Goal: Navigation & Orientation: Find specific page/section

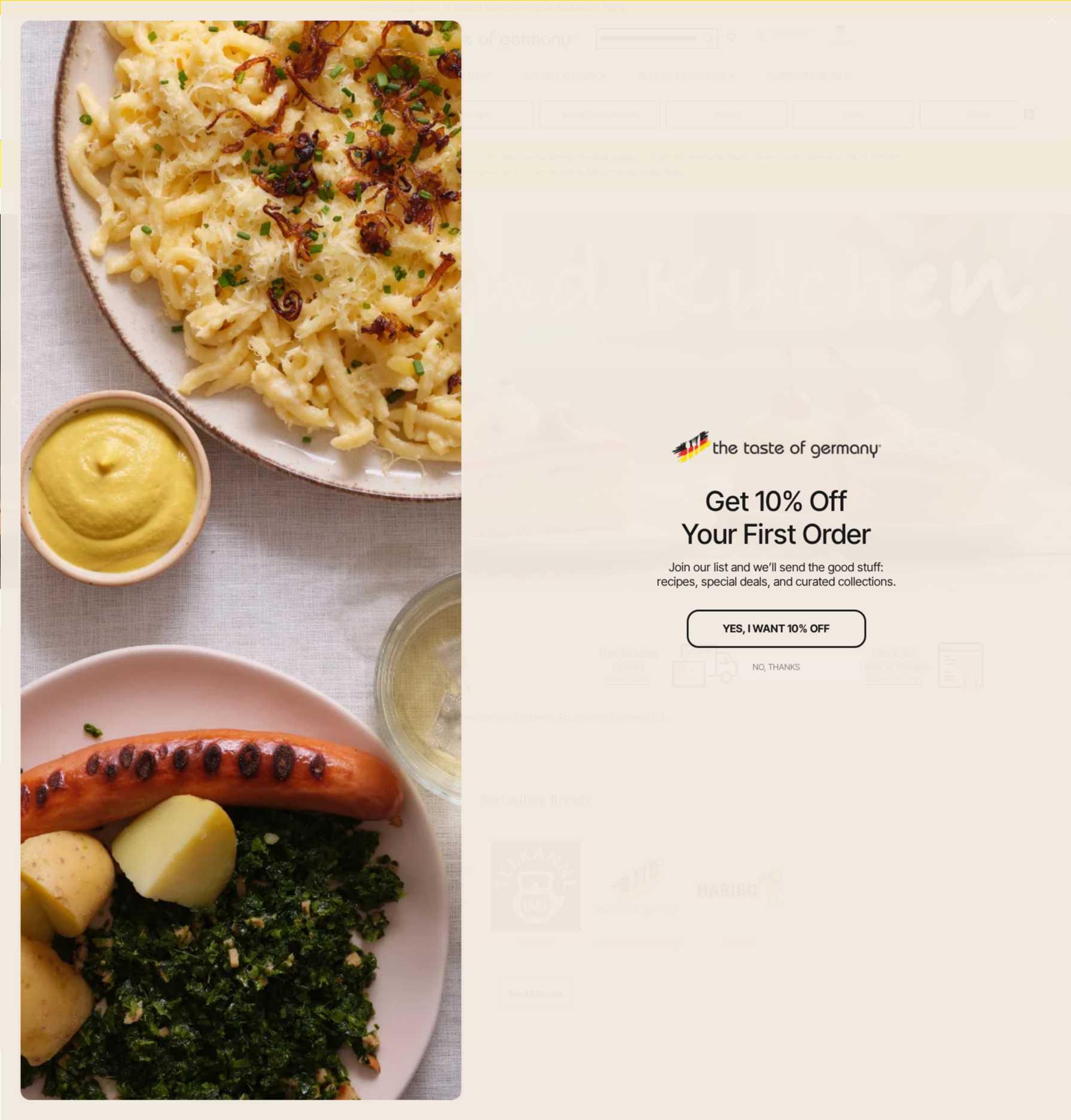
click at [775, 664] on div "No, thanks" at bounding box center [776, 666] width 47 height 9
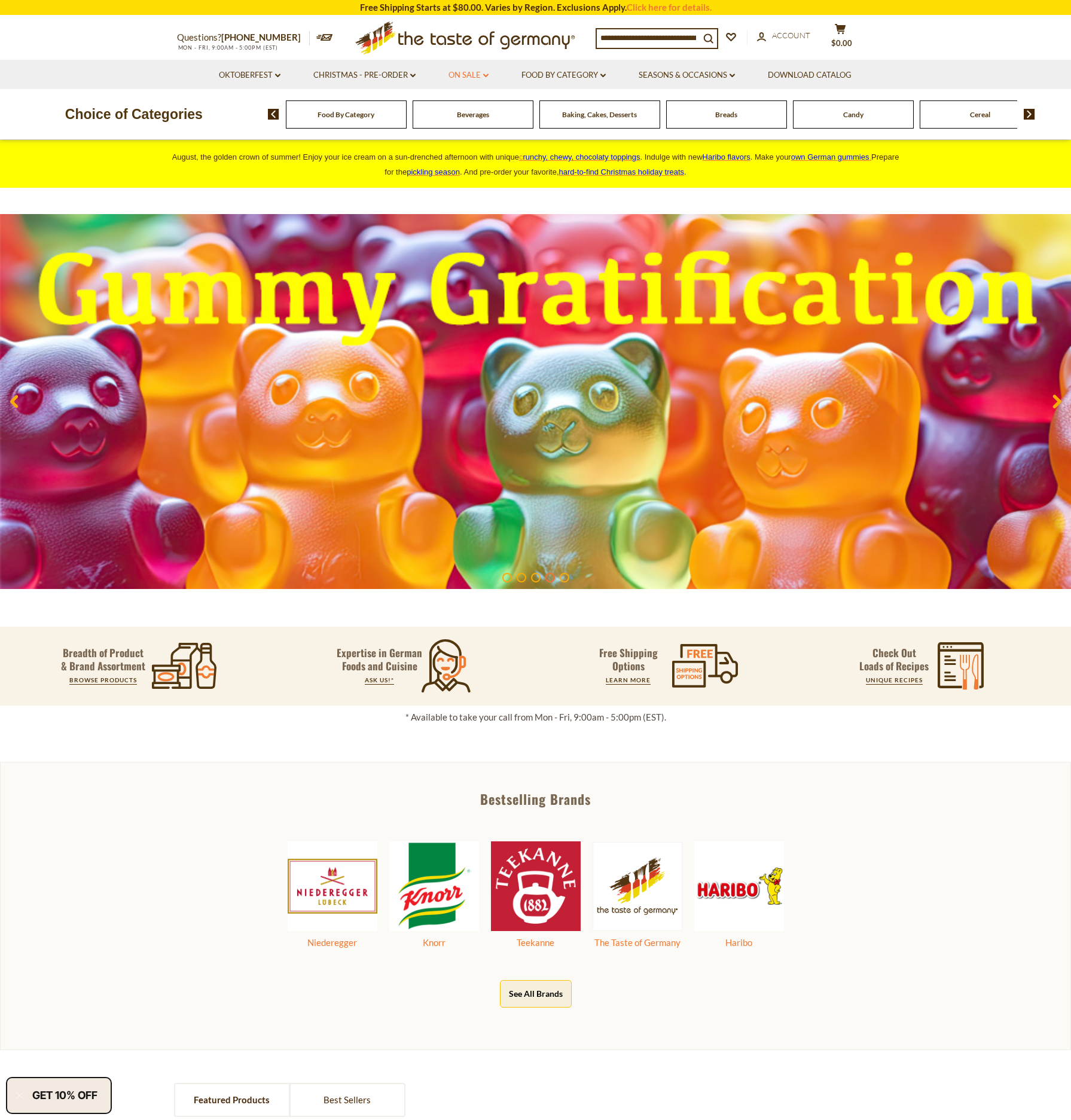
click at [482, 76] on link "On Sale dropdown_arrow" at bounding box center [468, 75] width 40 height 14
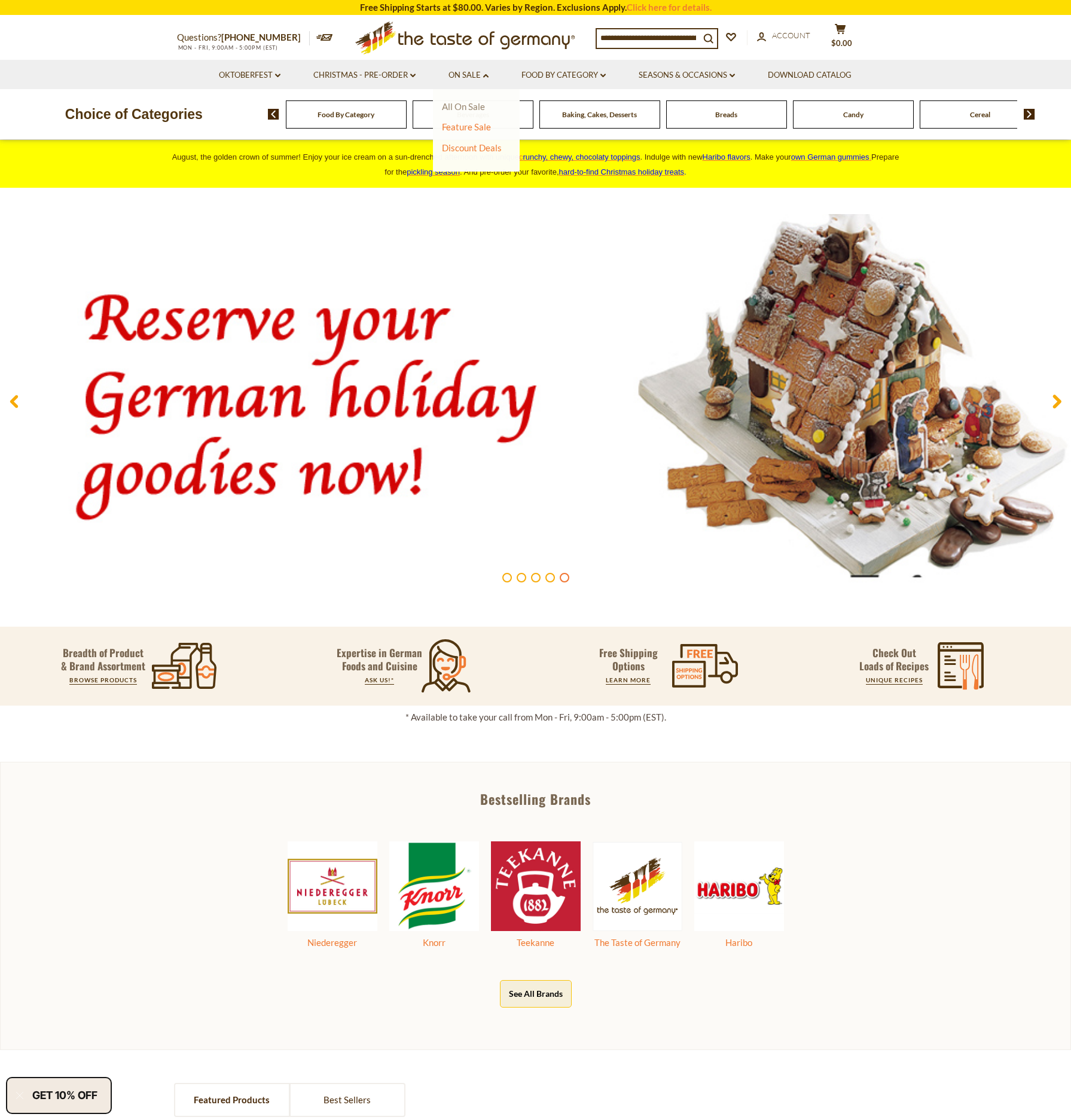
click at [464, 109] on link "All On Sale" at bounding box center [463, 107] width 43 height 11
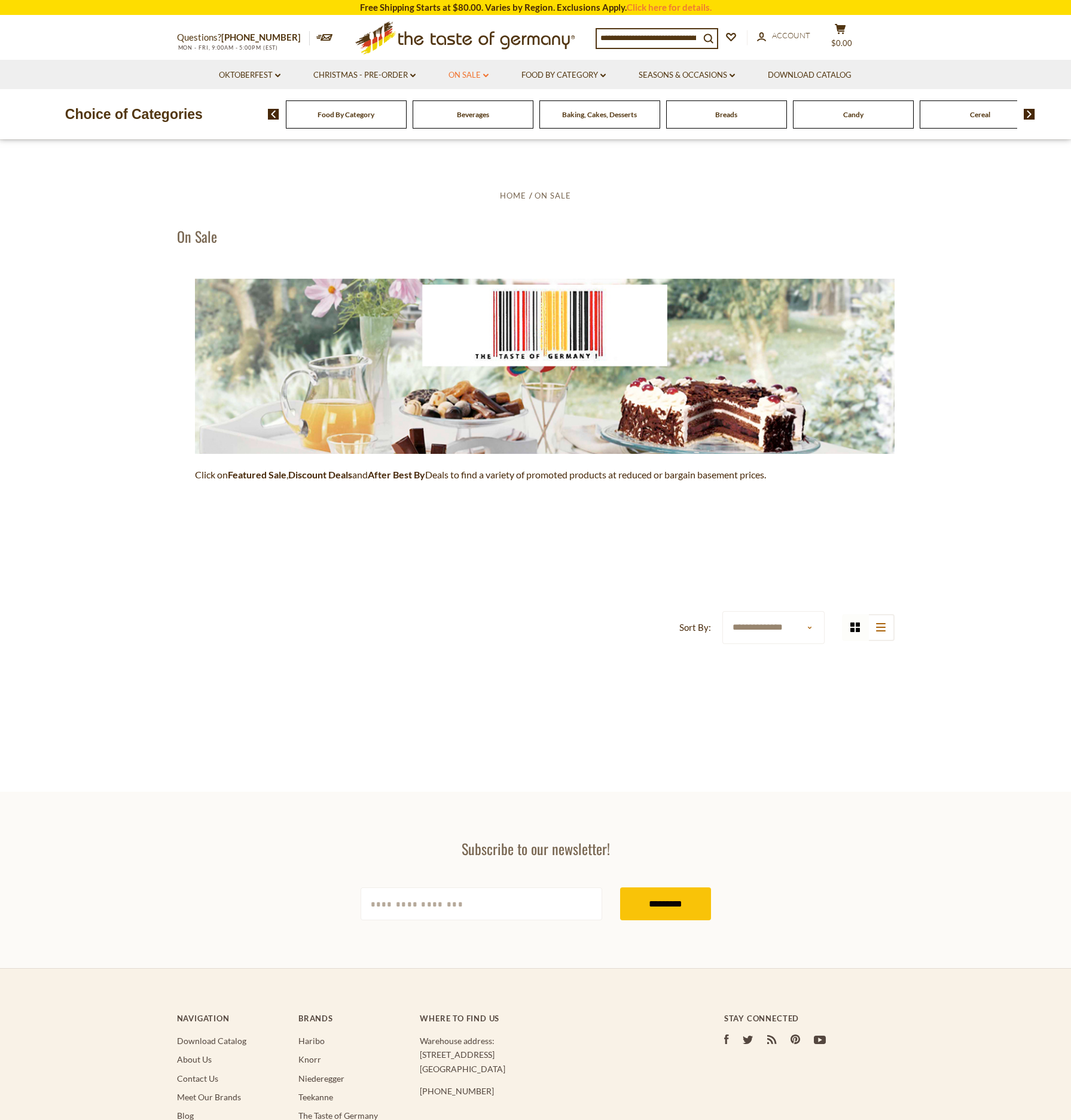
click at [476, 75] on link "On Sale dropdown_arrow" at bounding box center [468, 75] width 40 height 14
click at [458, 150] on link "Discount Deals" at bounding box center [471, 147] width 60 height 17
click at [479, 164] on link "All Discount Deals" at bounding box center [483, 166] width 72 height 11
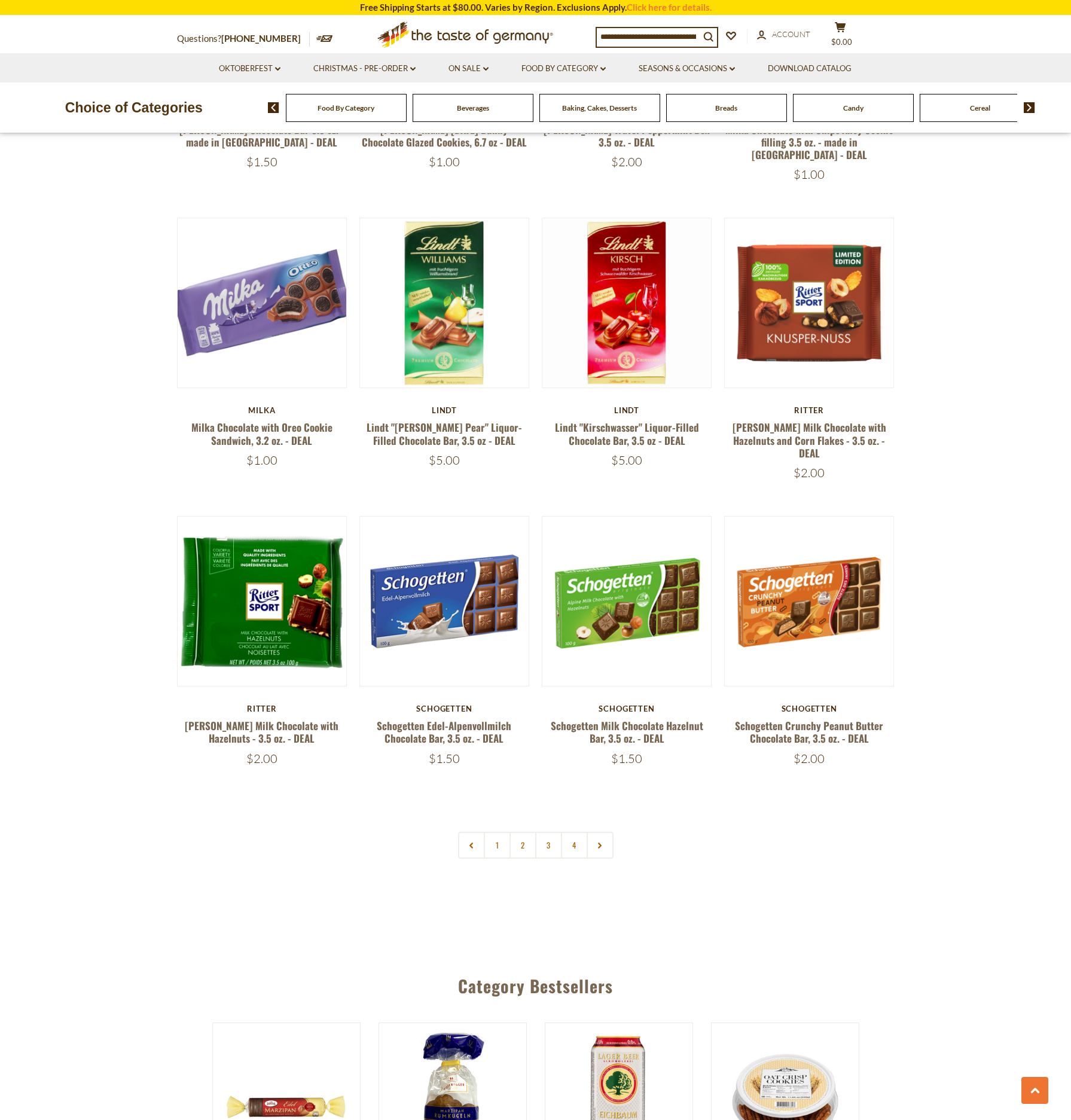
scroll to position [2224, 0]
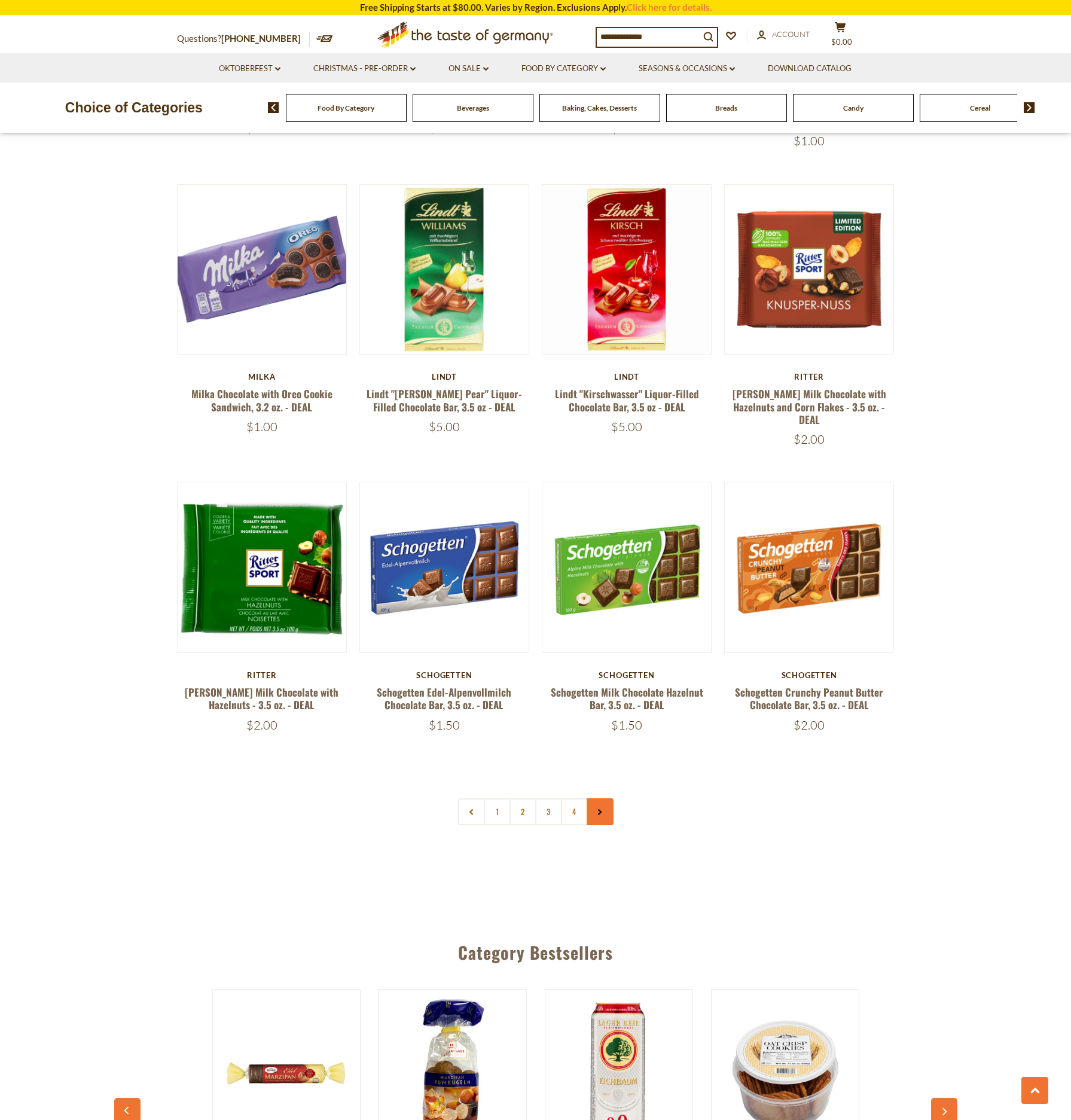
click at [600, 809] on icon at bounding box center [600, 812] width 7 height 6
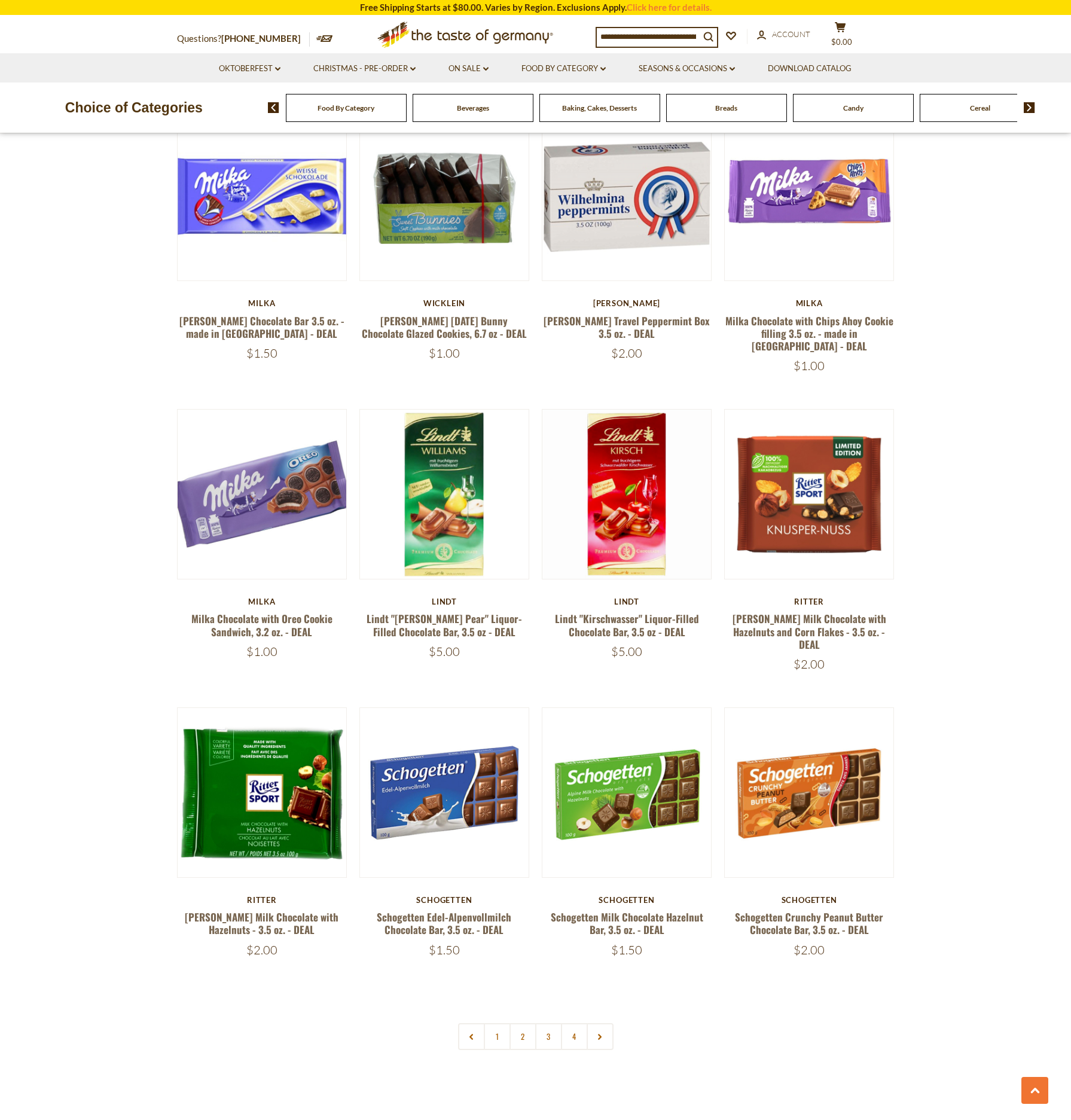
scroll to position [2224, 0]
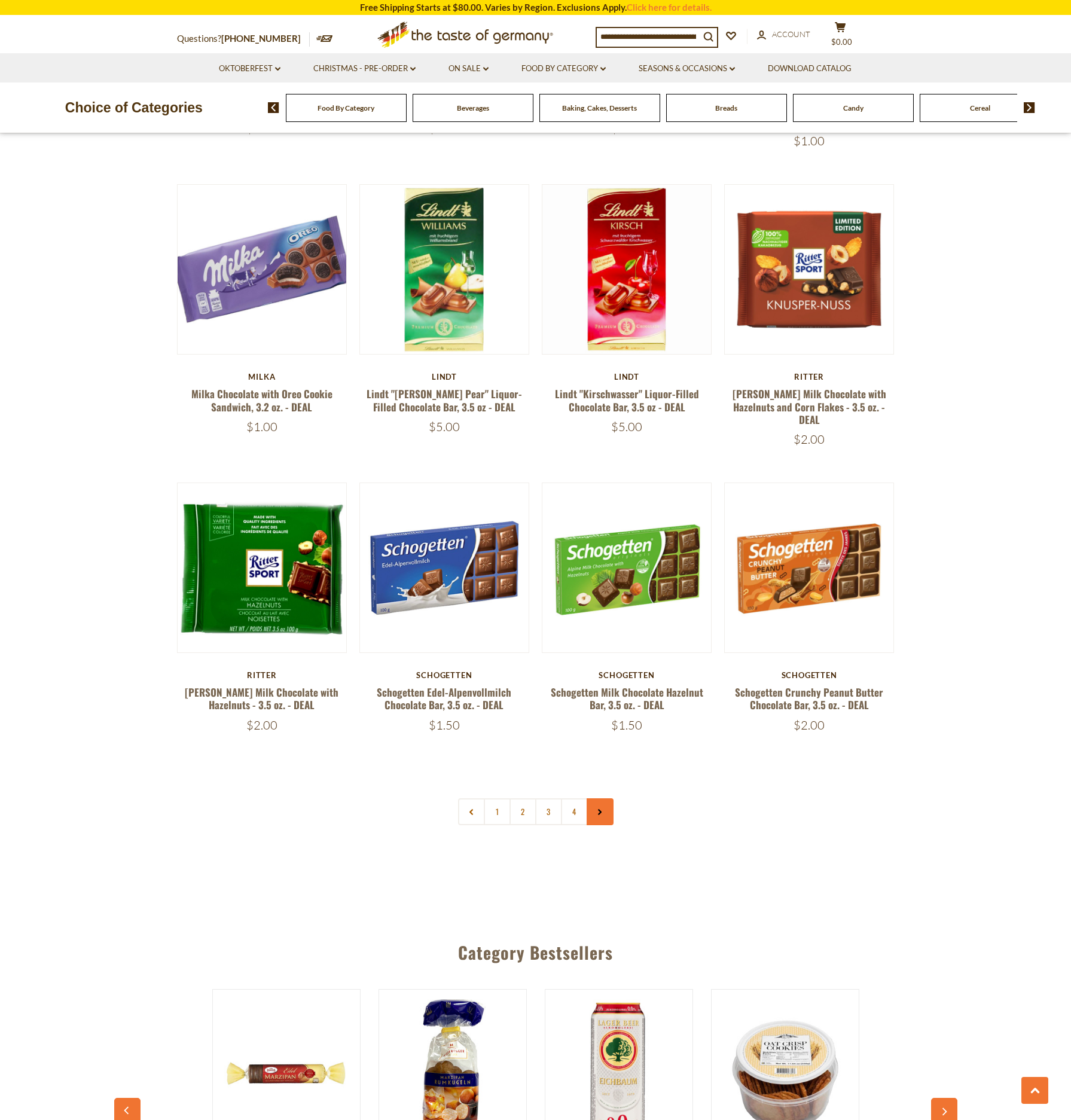
click at [597, 809] on icon at bounding box center [600, 812] width 7 height 6
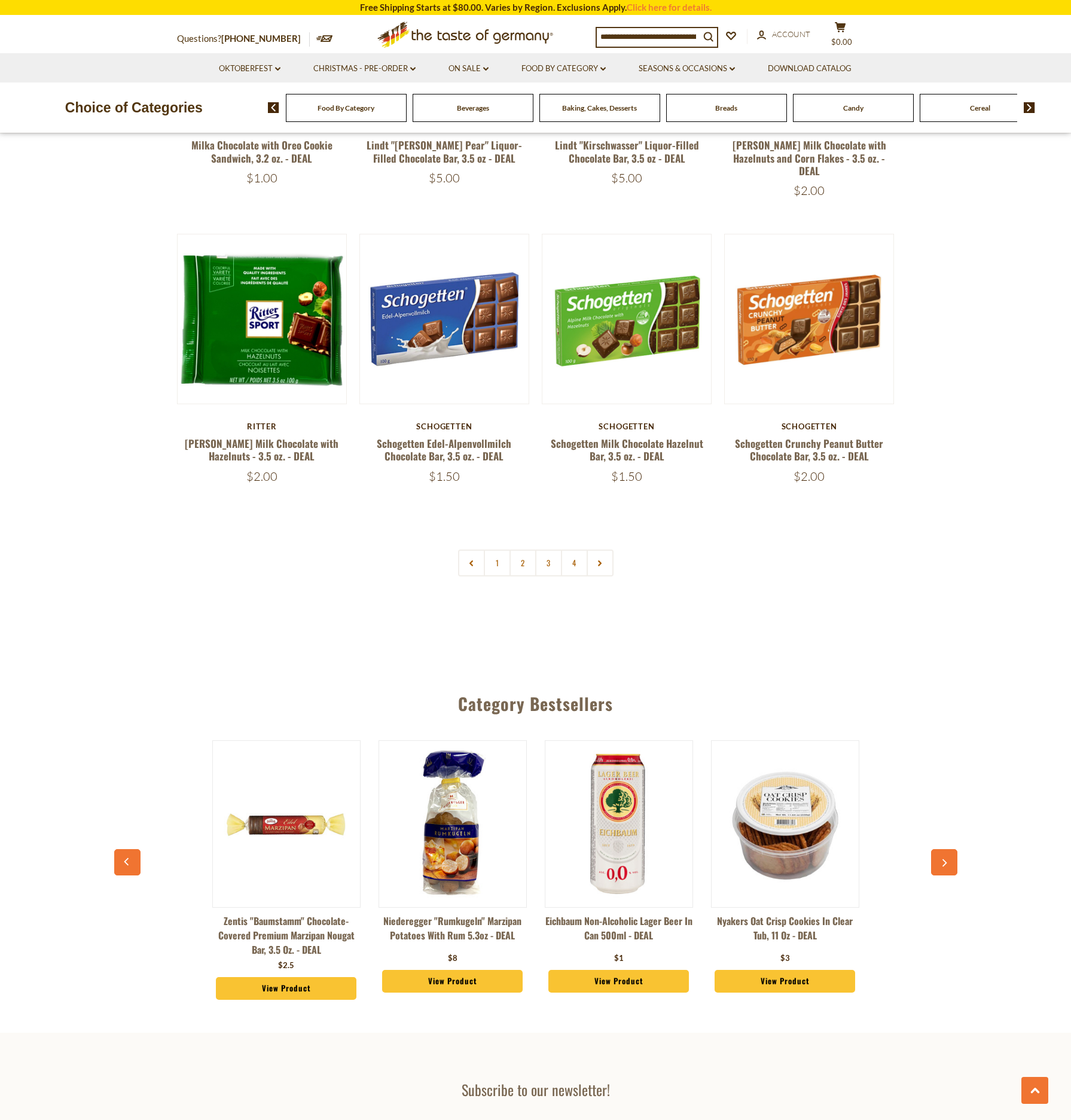
scroll to position [2439, 0]
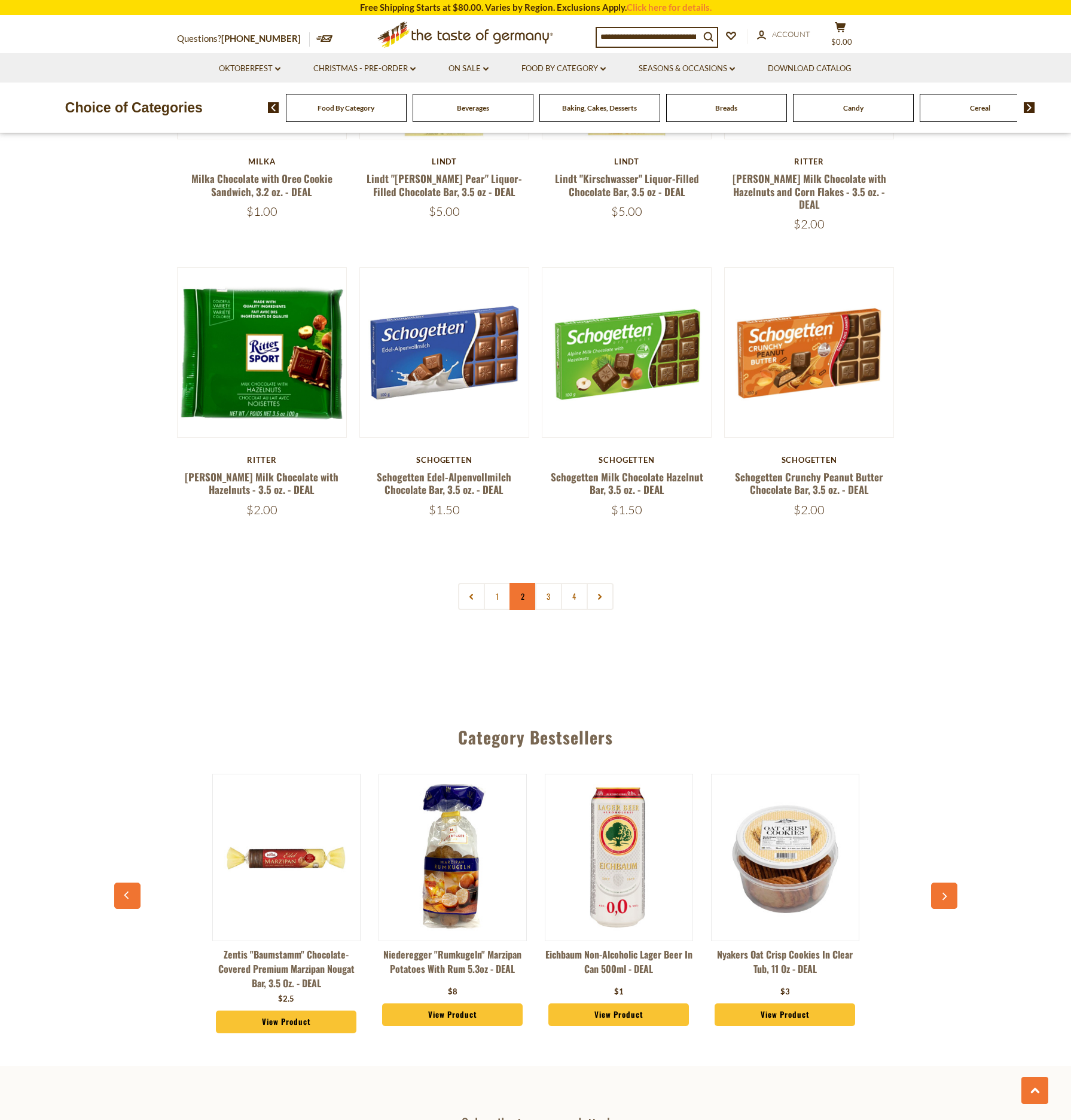
click at [517, 583] on link "2" at bounding box center [523, 596] width 27 height 27
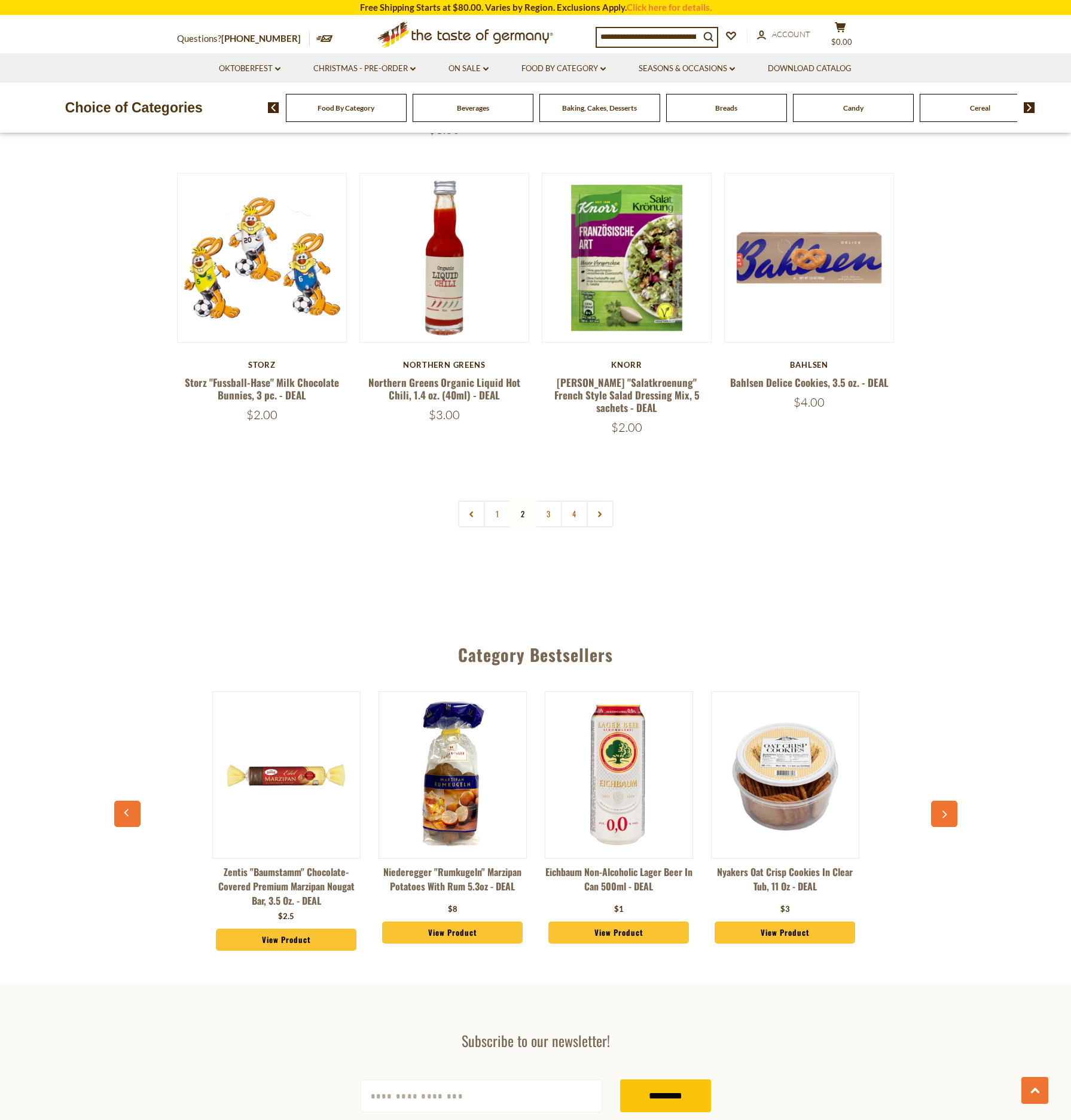
scroll to position [2513, 0]
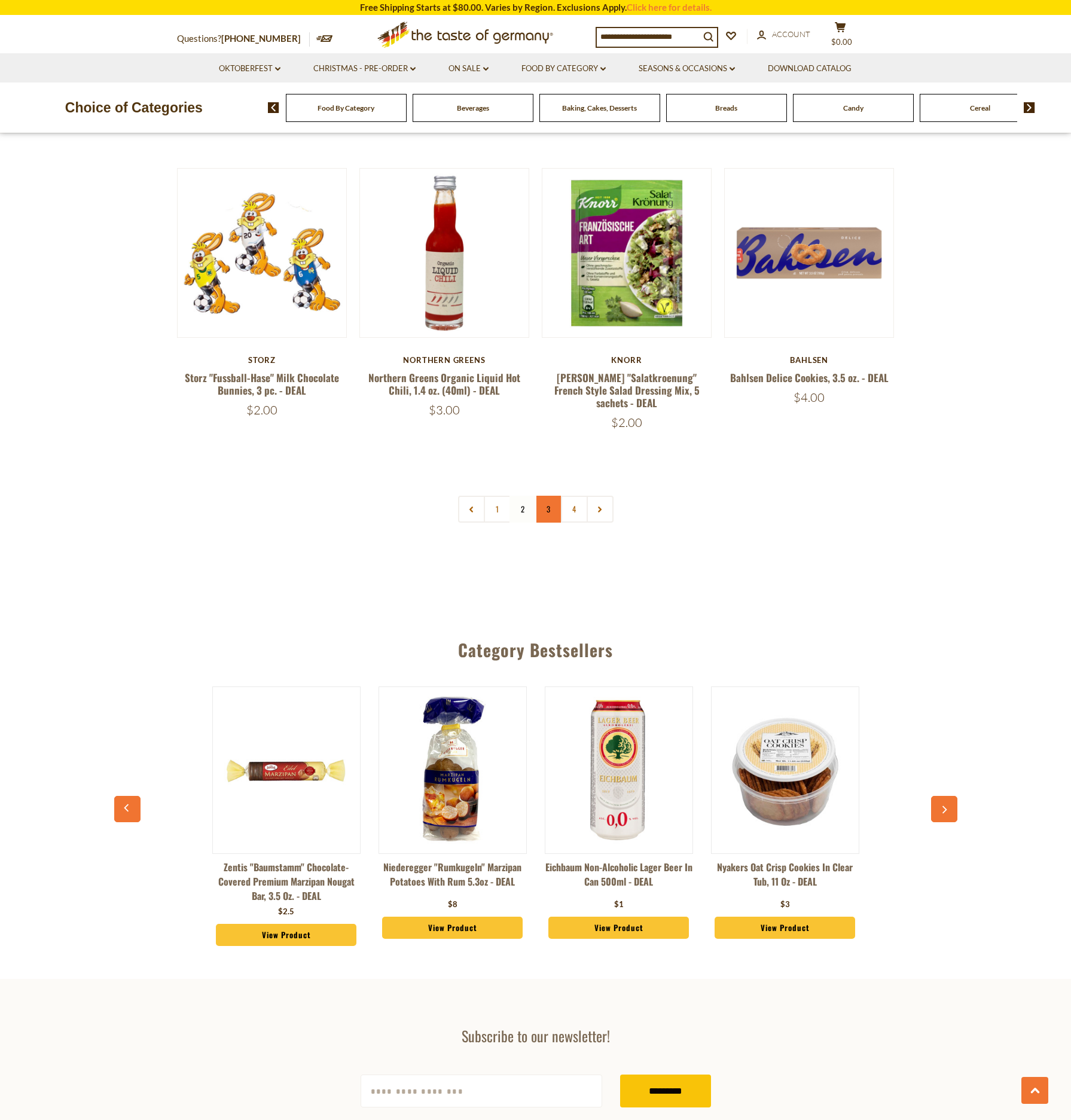
click at [551, 496] on link "3" at bounding box center [549, 509] width 27 height 27
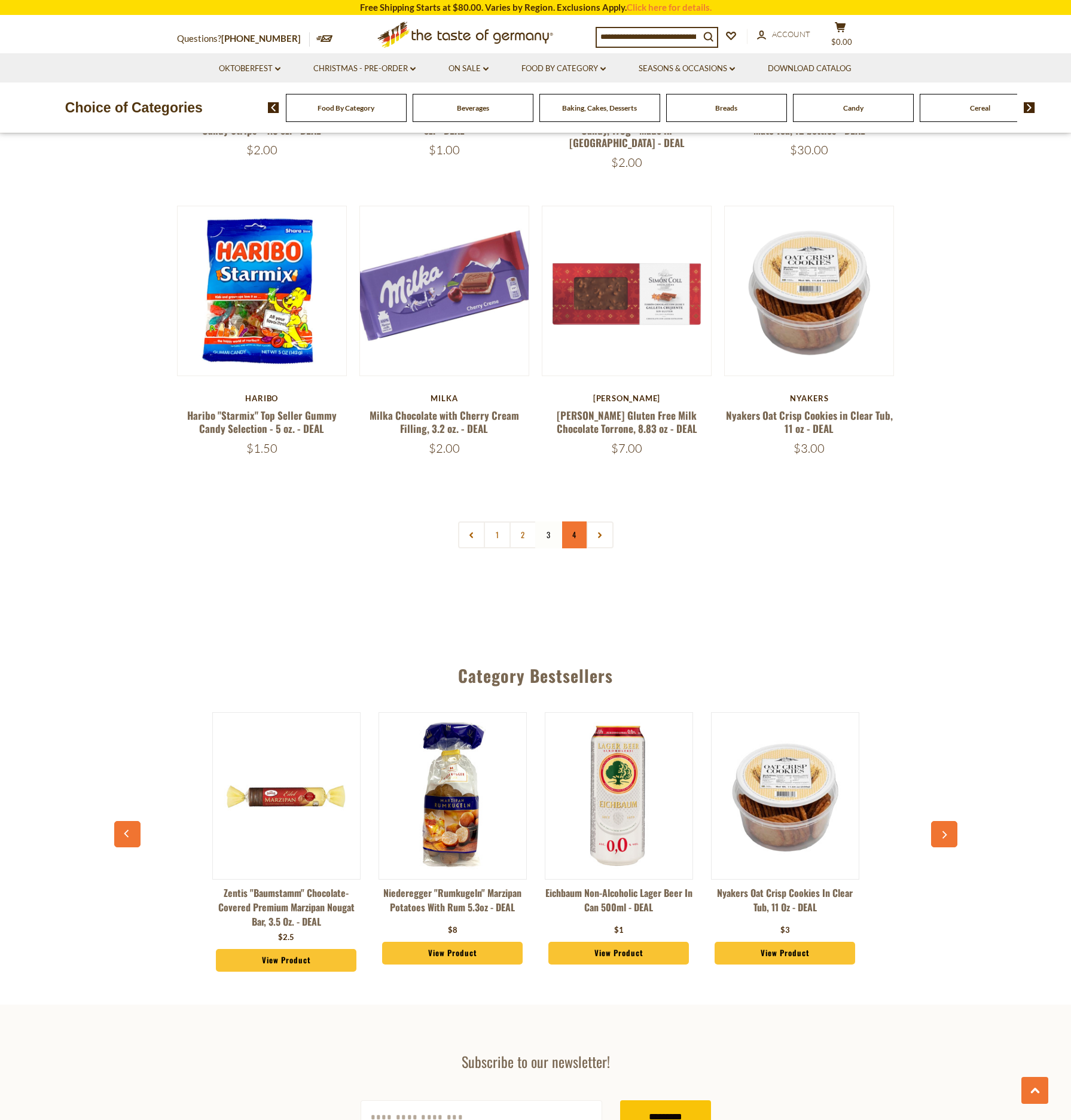
click at [576, 521] on link "4" at bounding box center [574, 535] width 27 height 27
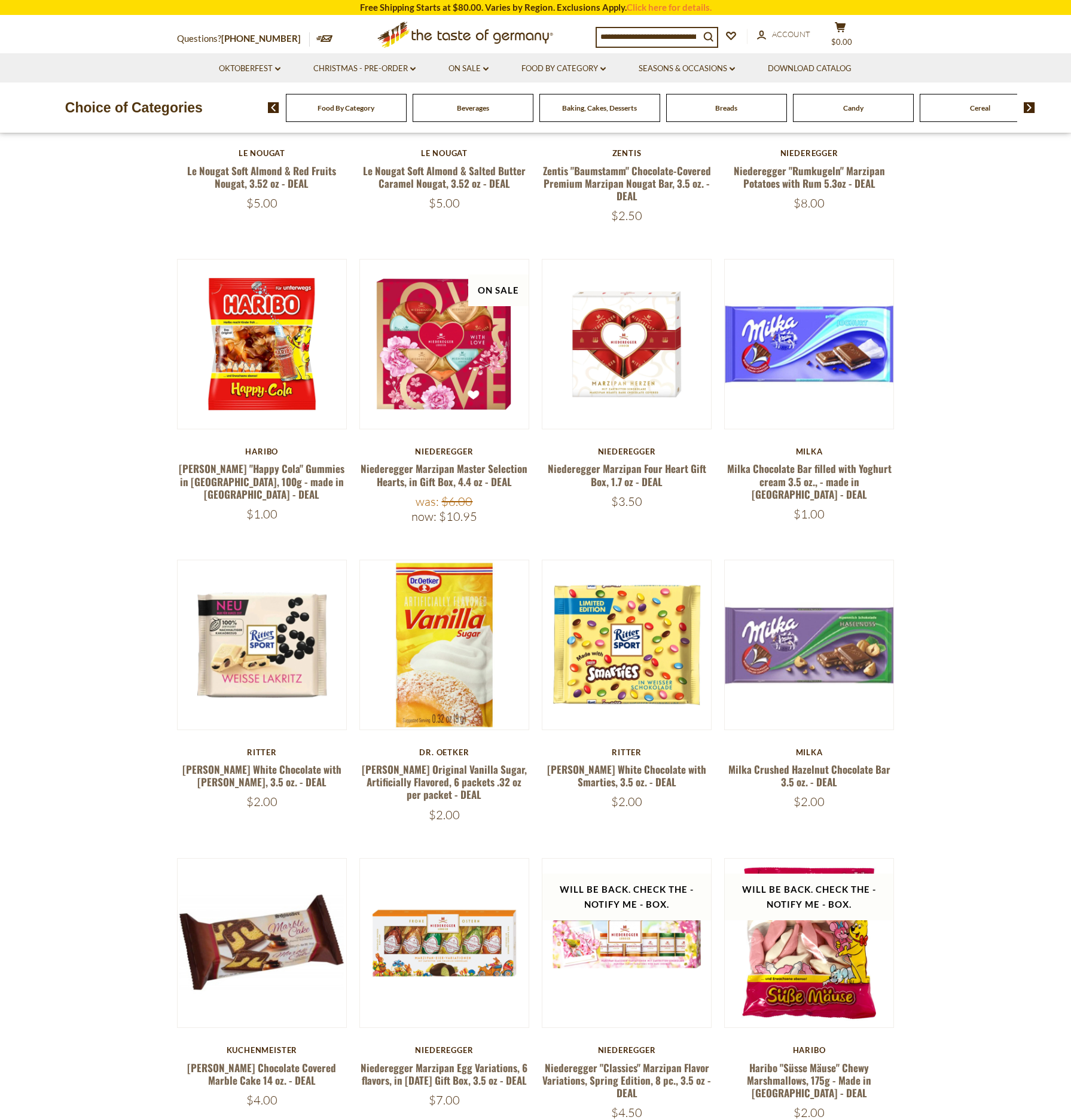
scroll to position [0, 0]
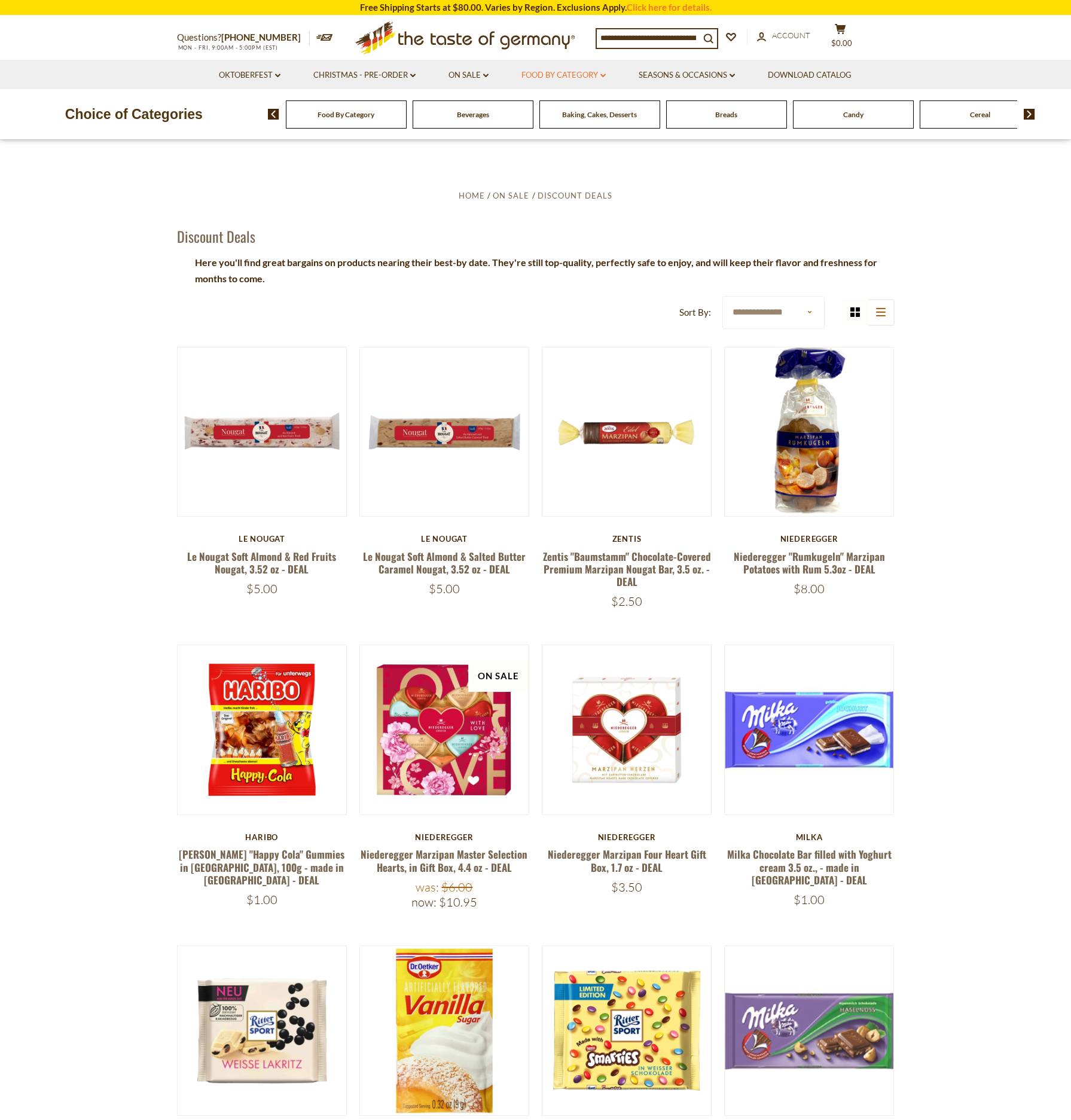
click at [557, 73] on link "Food By Category dropdown_arrow" at bounding box center [564, 75] width 84 height 14
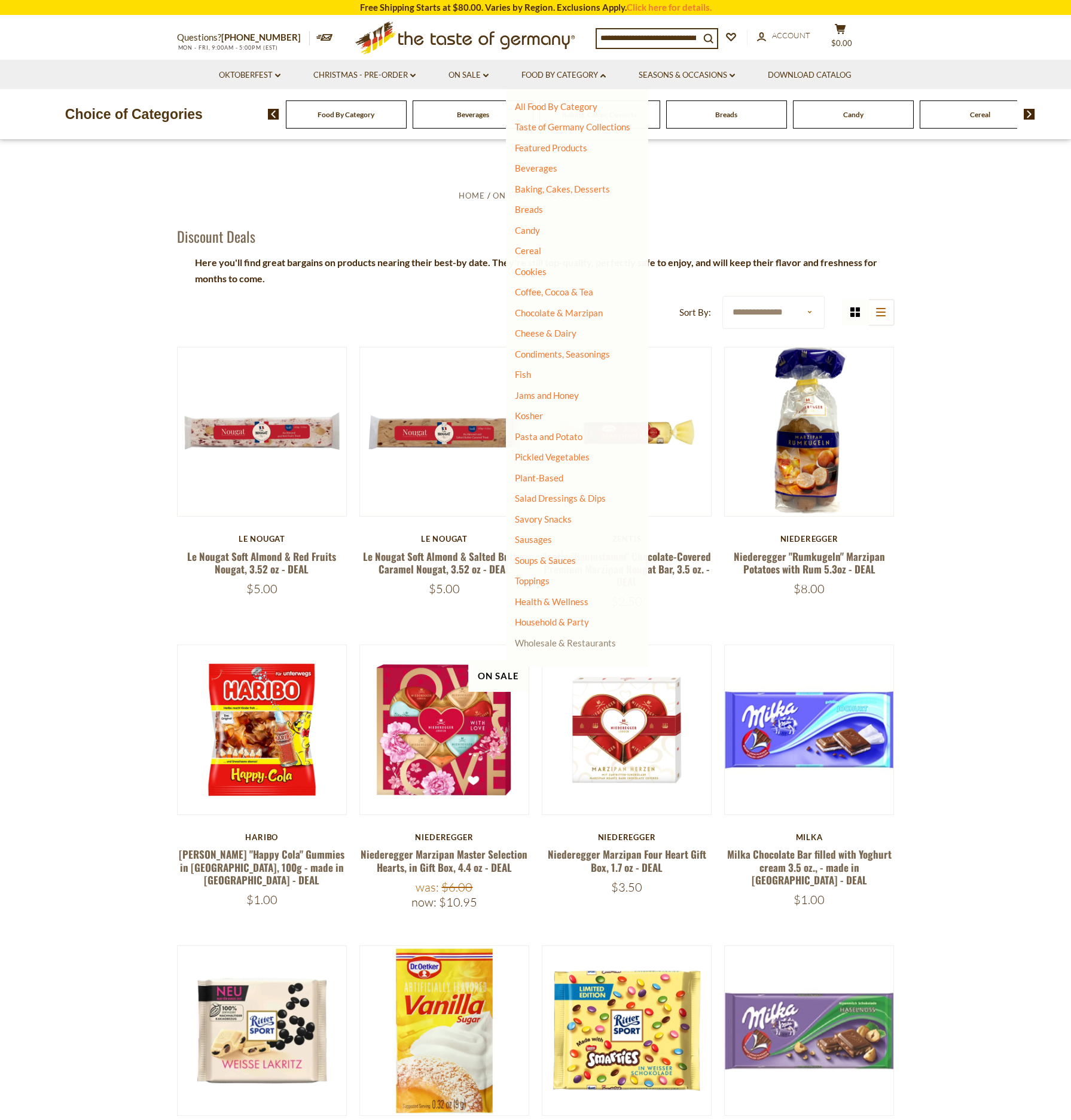
click at [547, 642] on link "Wholesale & Restaurants" at bounding box center [565, 642] width 101 height 17
click at [542, 656] on link "All Wholesale & Restaurants" at bounding box center [577, 660] width 114 height 11
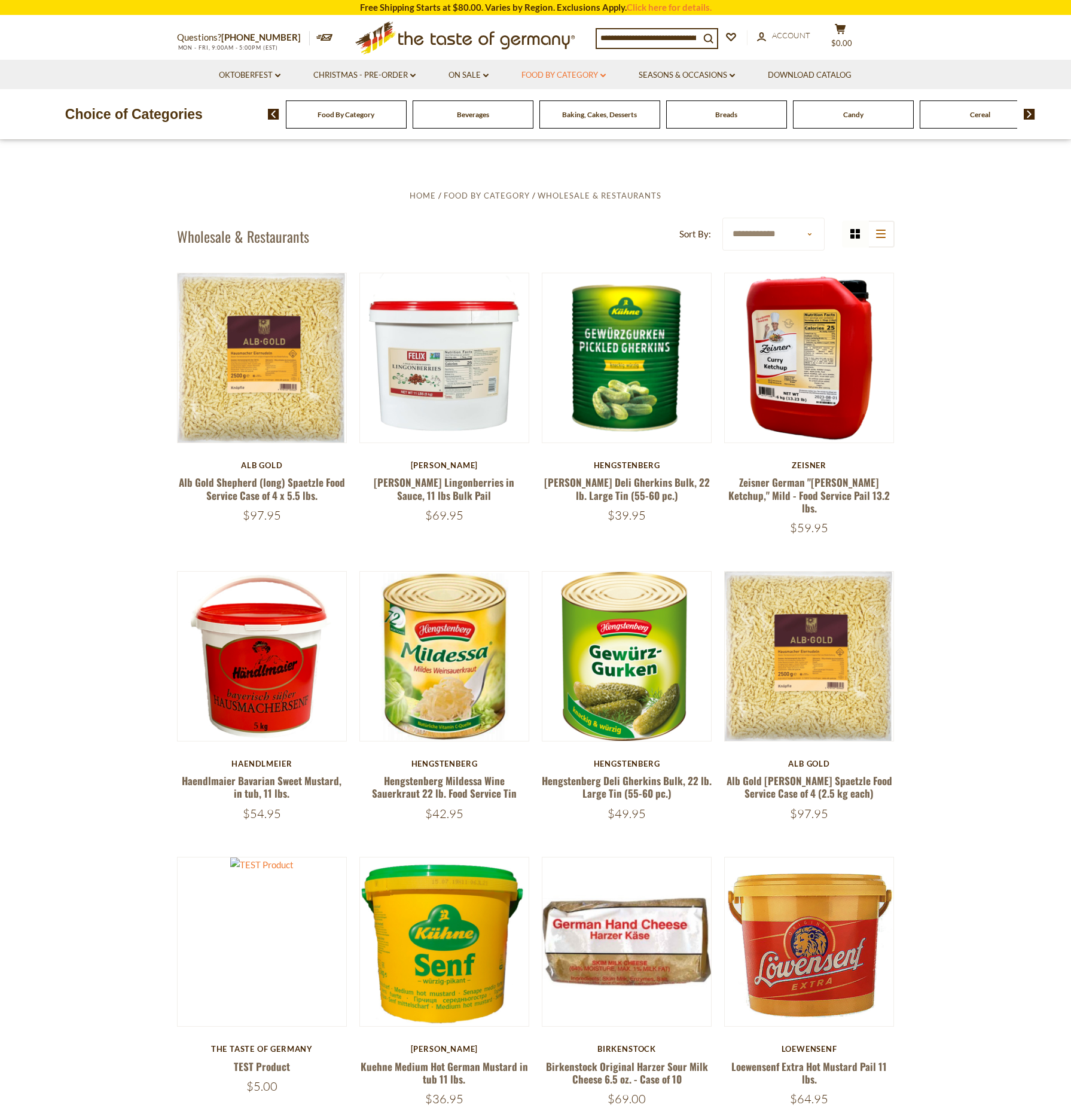
click at [573, 76] on link "Food By Category dropdown_arrow" at bounding box center [564, 75] width 84 height 14
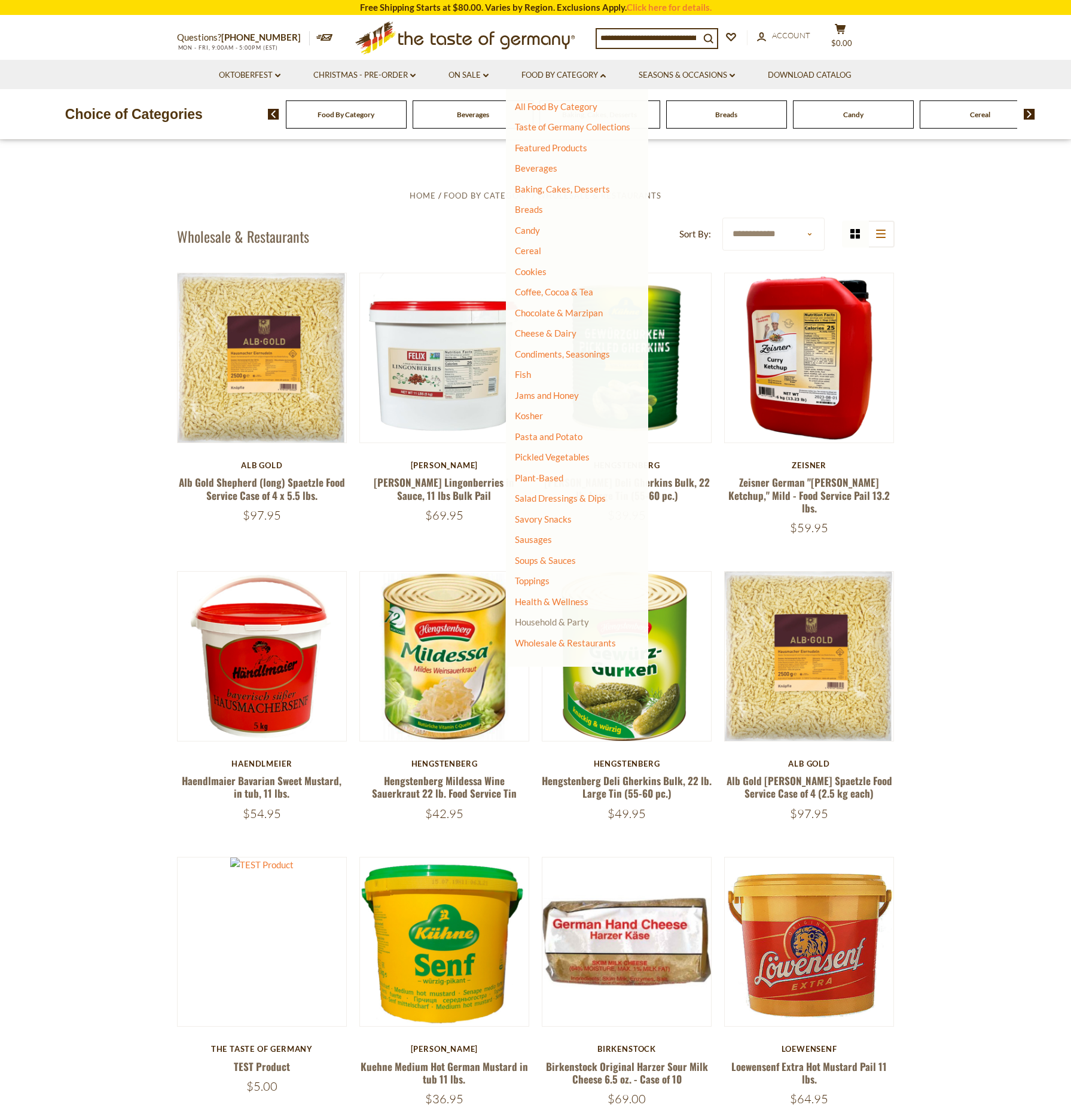
click at [548, 619] on link "Household & Party" at bounding box center [552, 621] width 74 height 17
click at [549, 640] on link "All Household & Party" at bounding box center [564, 640] width 87 height 11
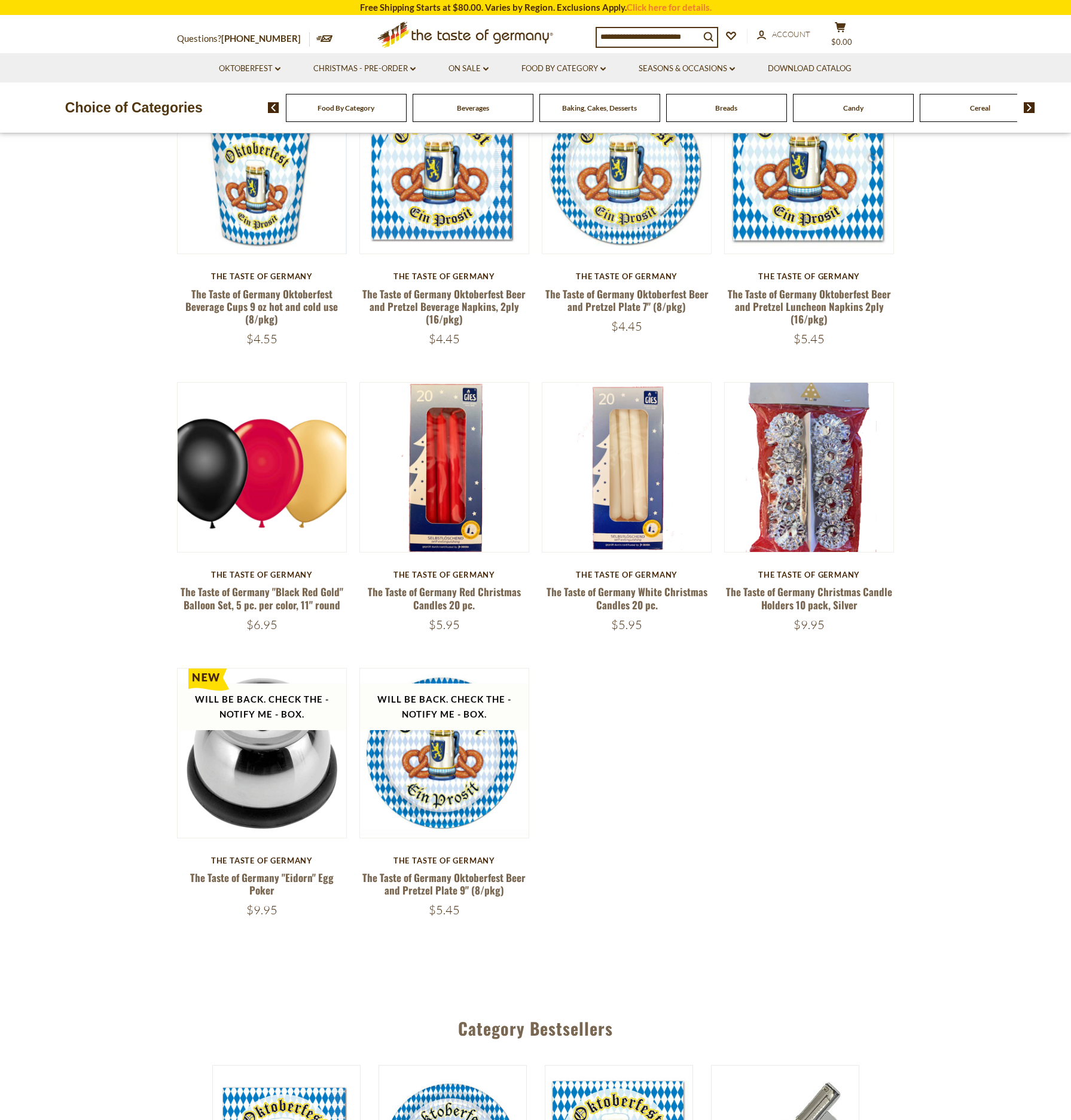
scroll to position [1148, 0]
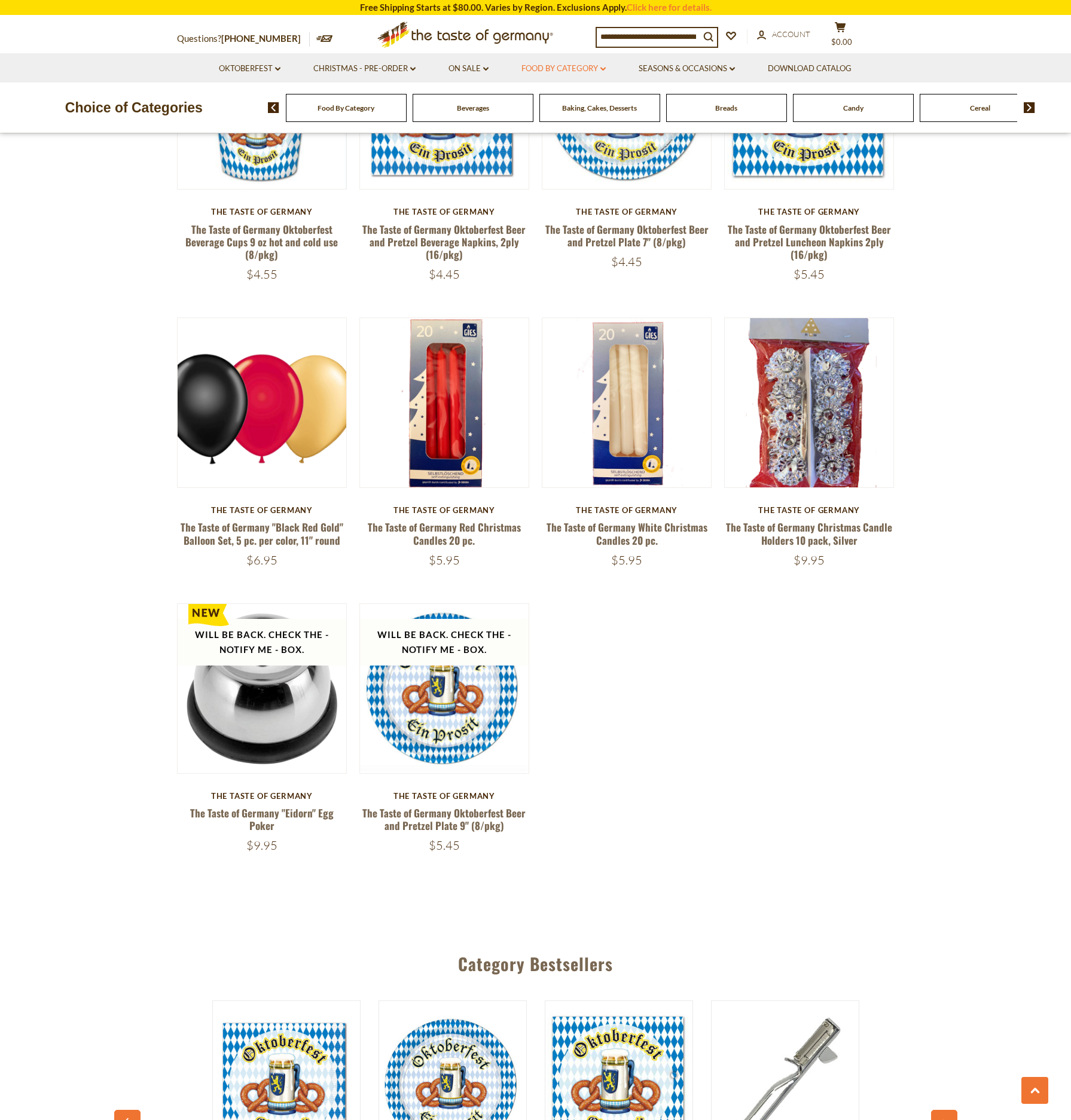
click at [545, 68] on link "Food By Category dropdown_arrow" at bounding box center [564, 68] width 84 height 14
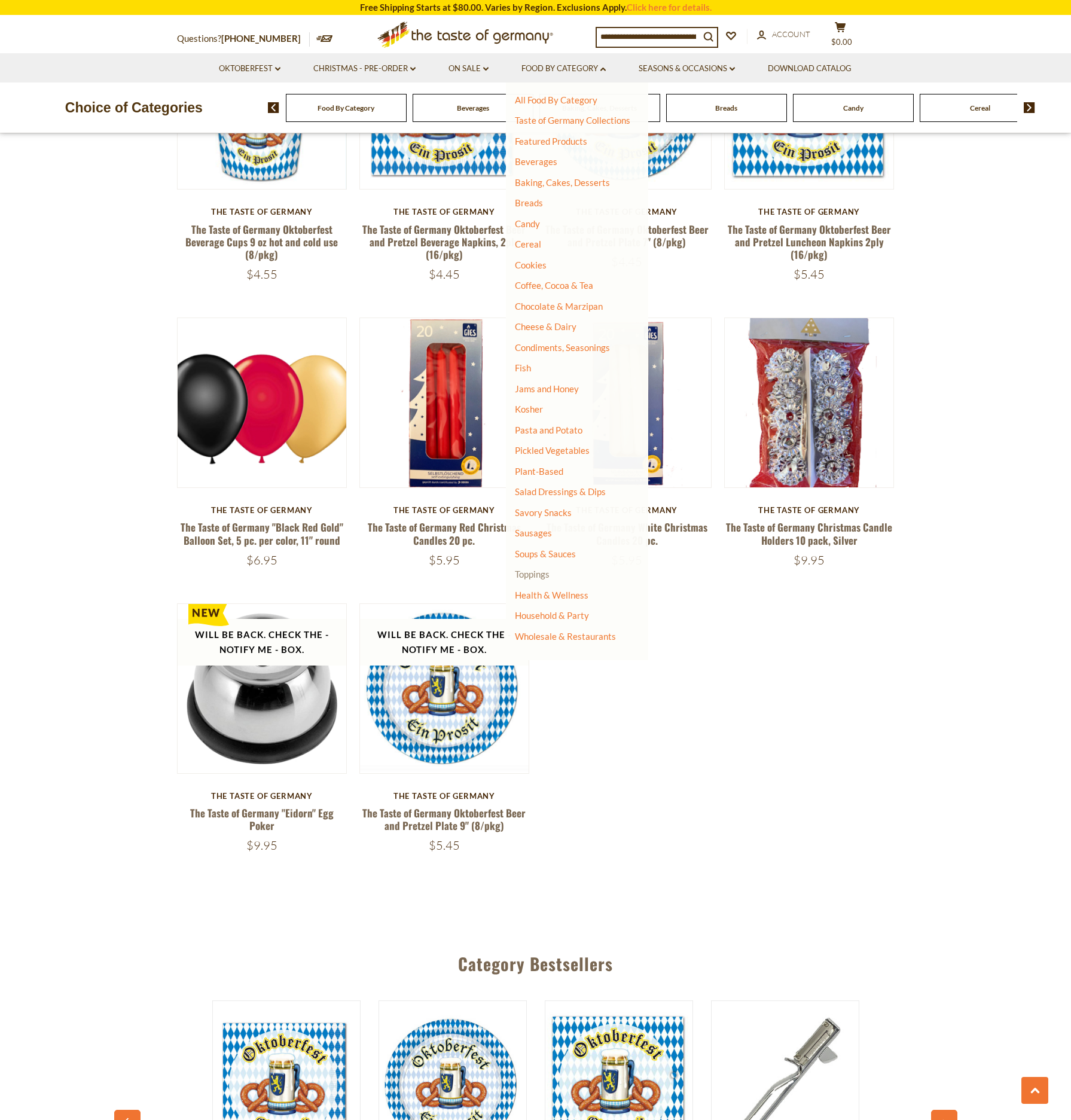
click at [534, 575] on link "Toppings" at bounding box center [533, 574] width 35 height 11
